Goal: Information Seeking & Learning: Learn about a topic

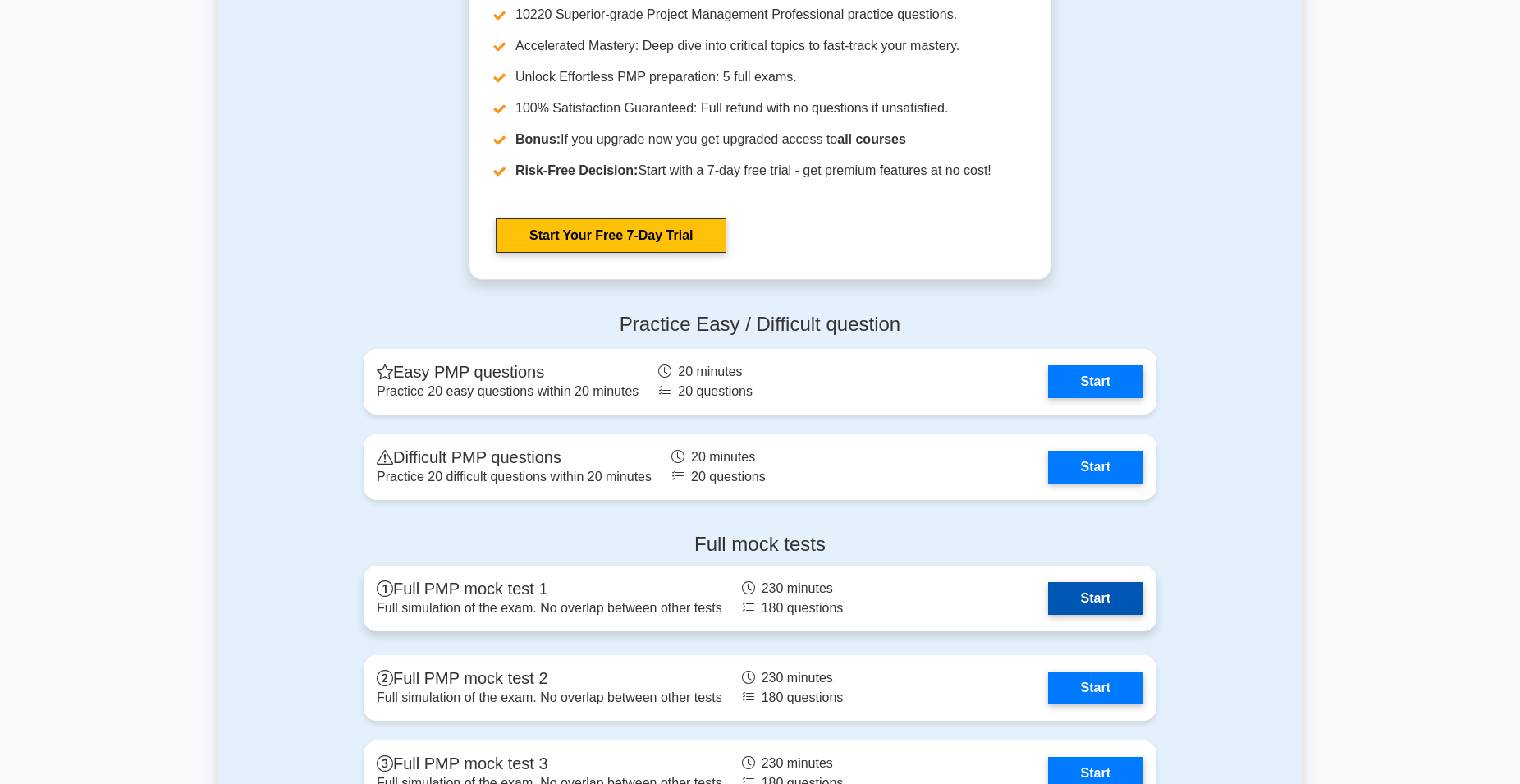
scroll to position [4242, 0]
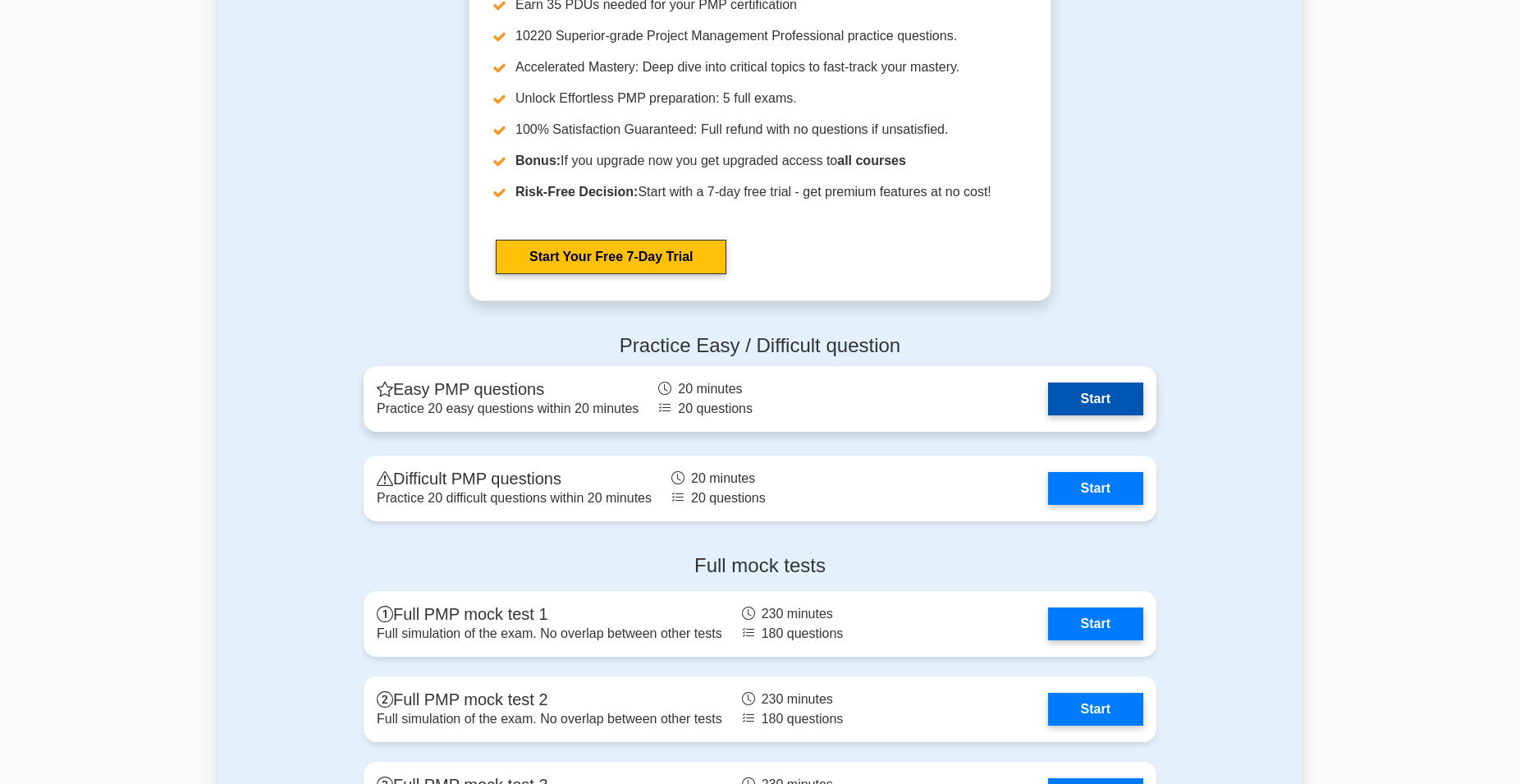
click at [1095, 389] on link "Start" at bounding box center [1096, 398] width 95 height 32
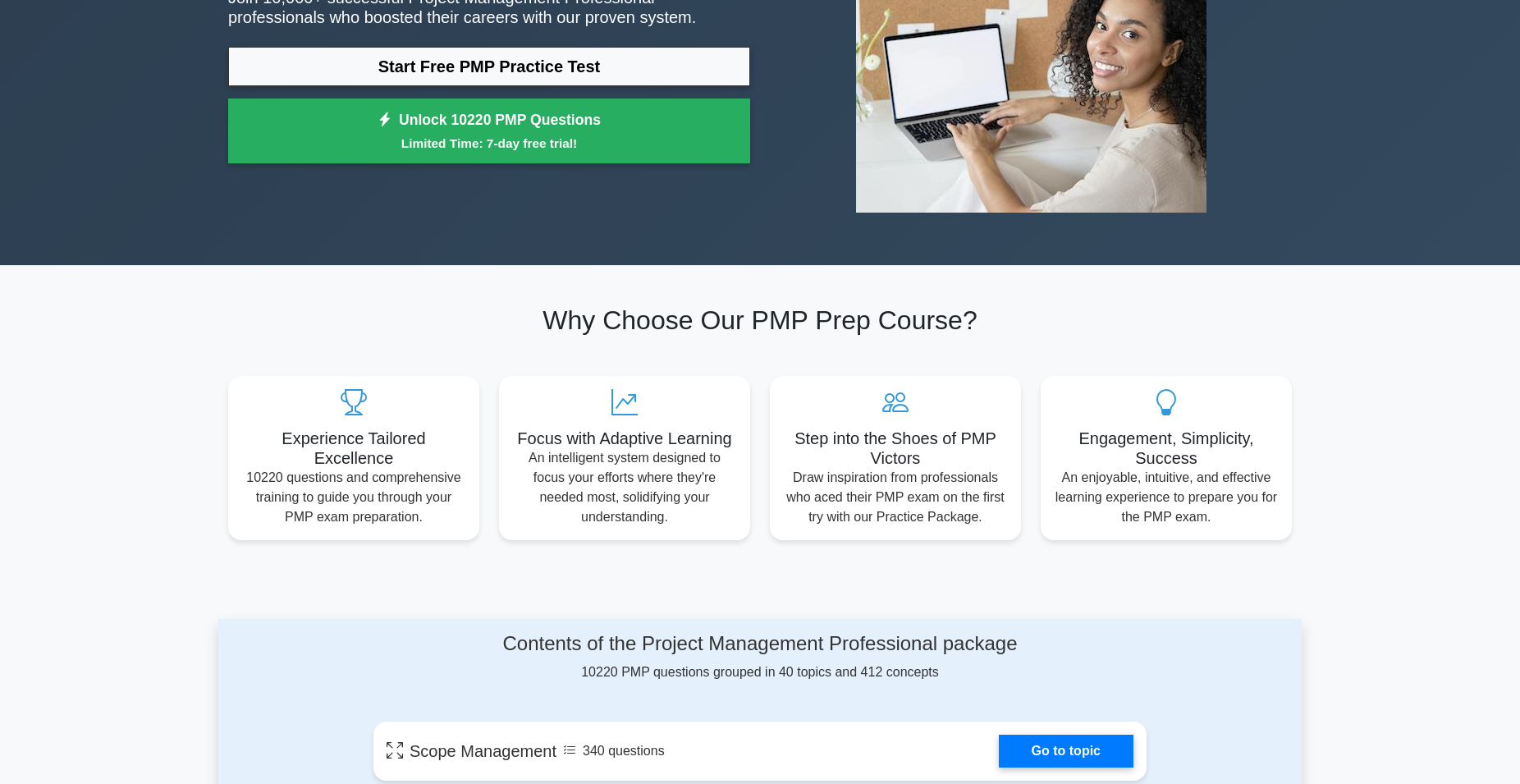
scroll to position [0, 0]
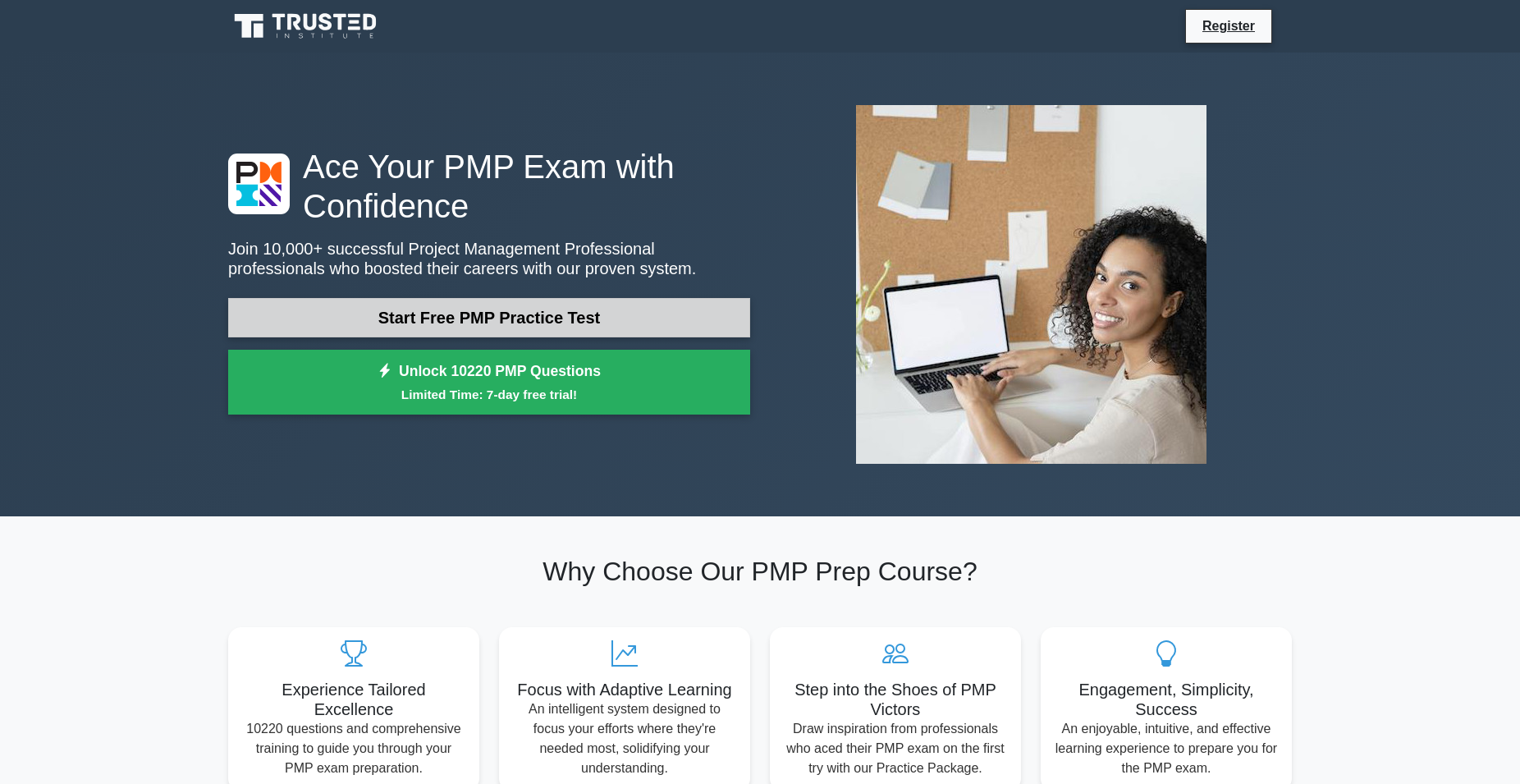
click at [488, 316] on link "Start Free PMP Practice Test" at bounding box center [489, 317] width 522 height 39
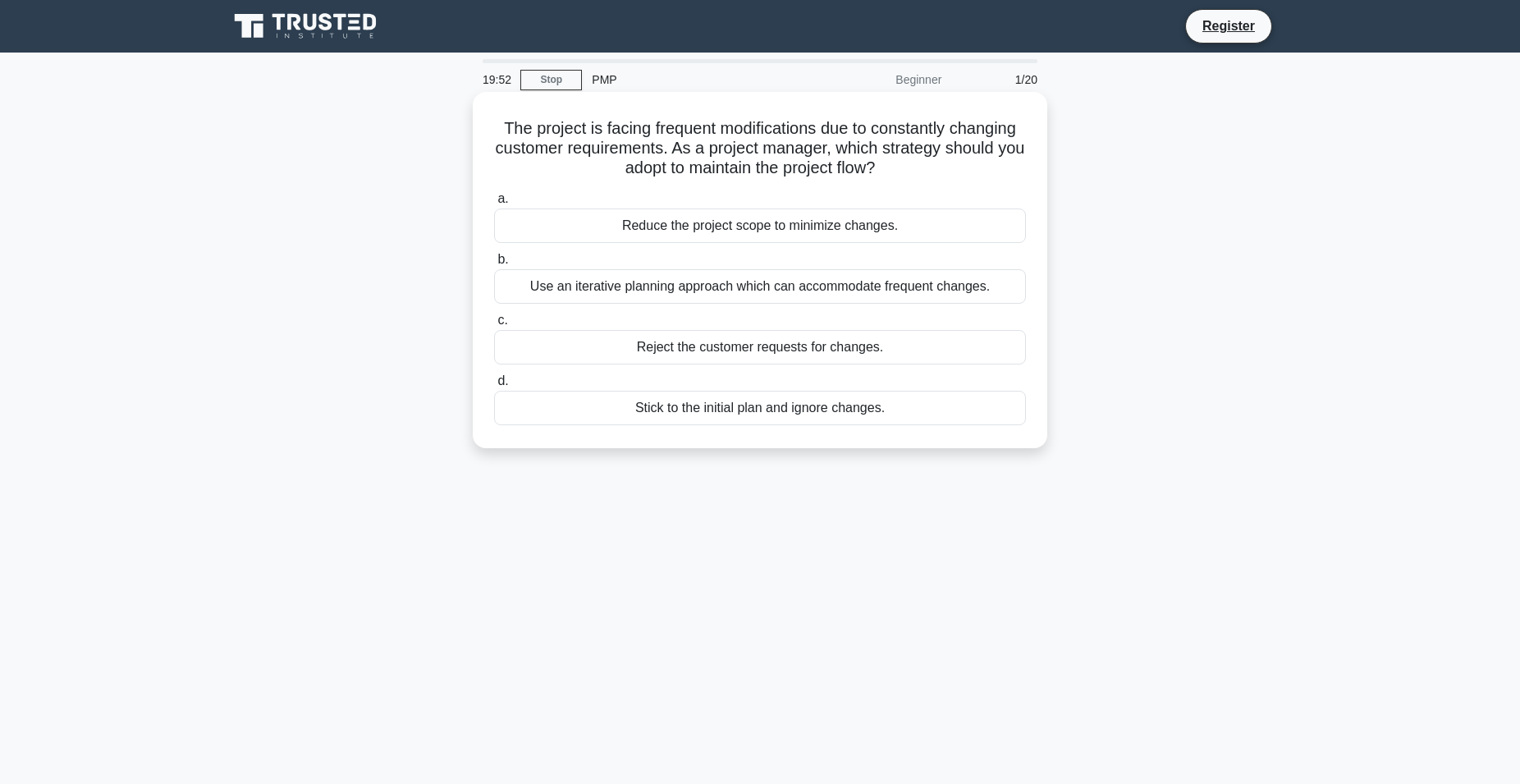
click at [659, 233] on div "Reduce the project scope to minimize changes." at bounding box center [760, 226] width 532 height 34
click at [494, 204] on input "a. Reduce the project scope to minimize changes." at bounding box center [494, 198] width 0 height 10
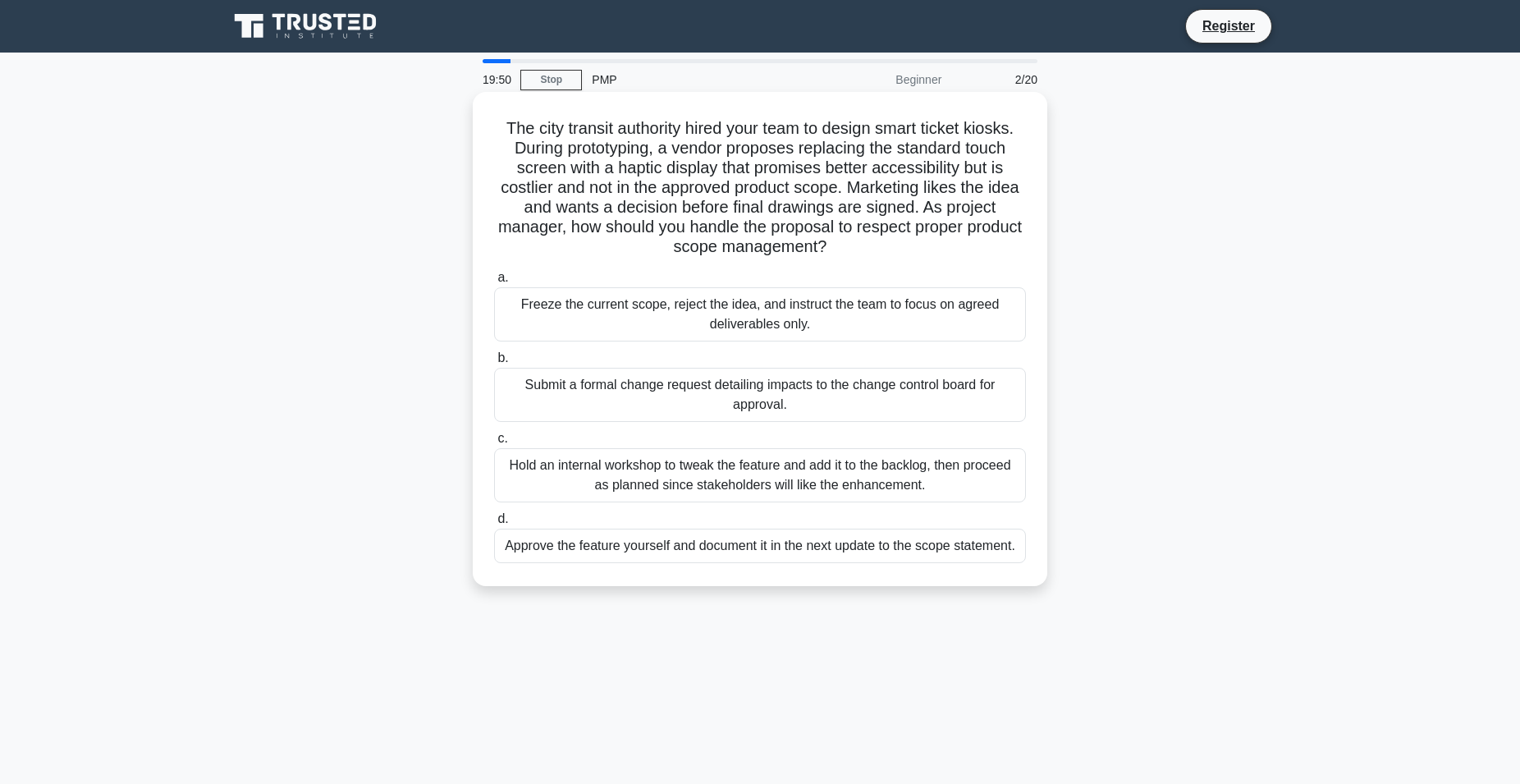
click at [776, 329] on div "Freeze the current scope, reject the idea, and instruct the team to focus on ag…" at bounding box center [760, 313] width 532 height 54
click at [494, 283] on input "a. Freeze the current scope, reject the idea, and instruct the team to focus on…" at bounding box center [494, 277] width 0 height 10
